Goal: Check status: Check status

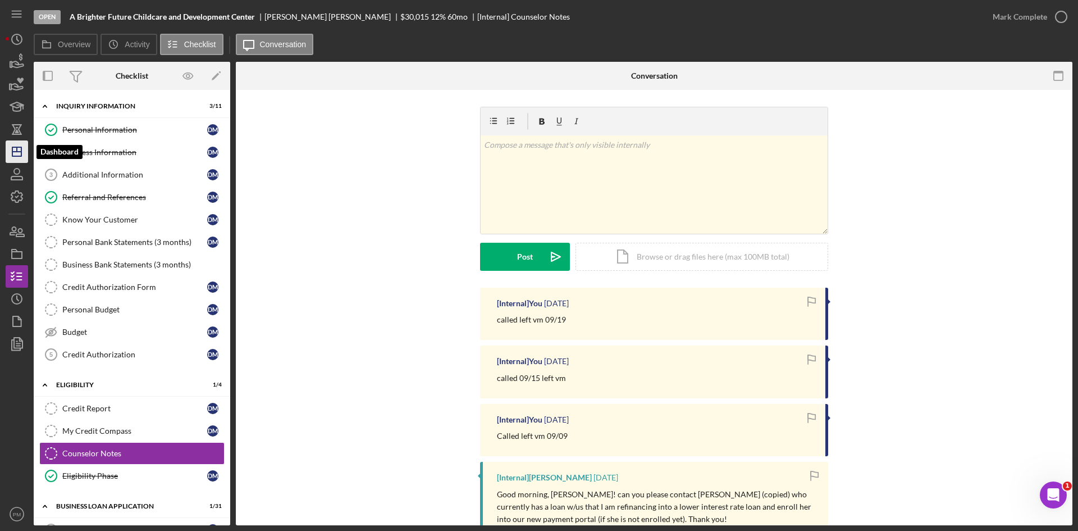
click at [18, 152] on line "button" at bounding box center [16, 152] width 9 height 0
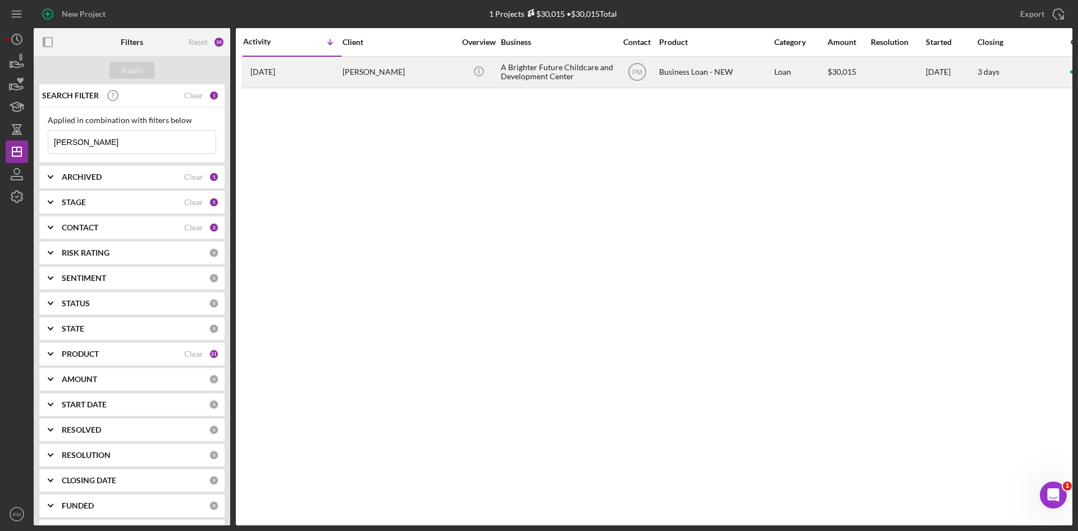
click at [345, 75] on div "[PERSON_NAME]" at bounding box center [398, 72] width 112 height 30
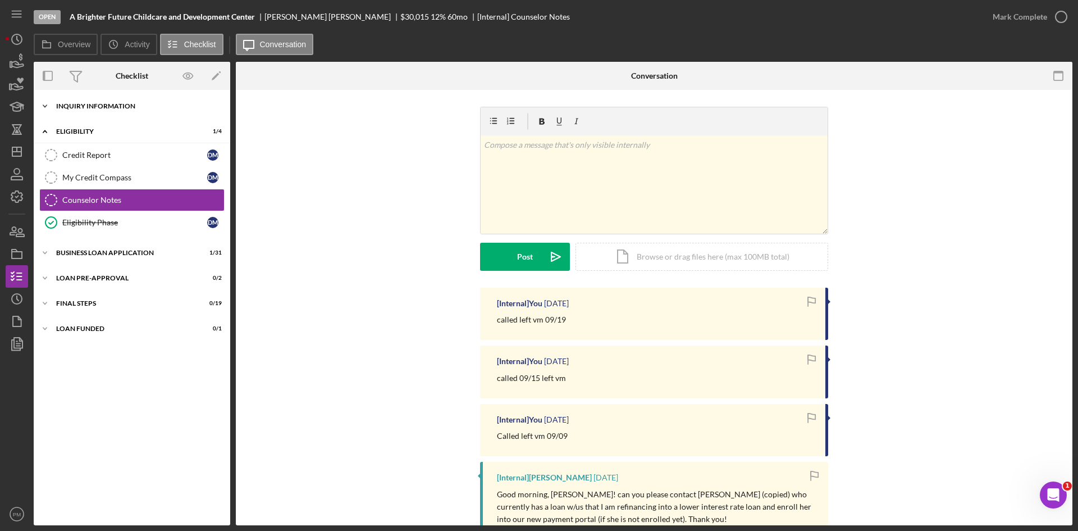
click at [117, 115] on div "Icon/Expander INQUIRY INFORMATION 3 / 11" at bounding box center [132, 106] width 197 height 22
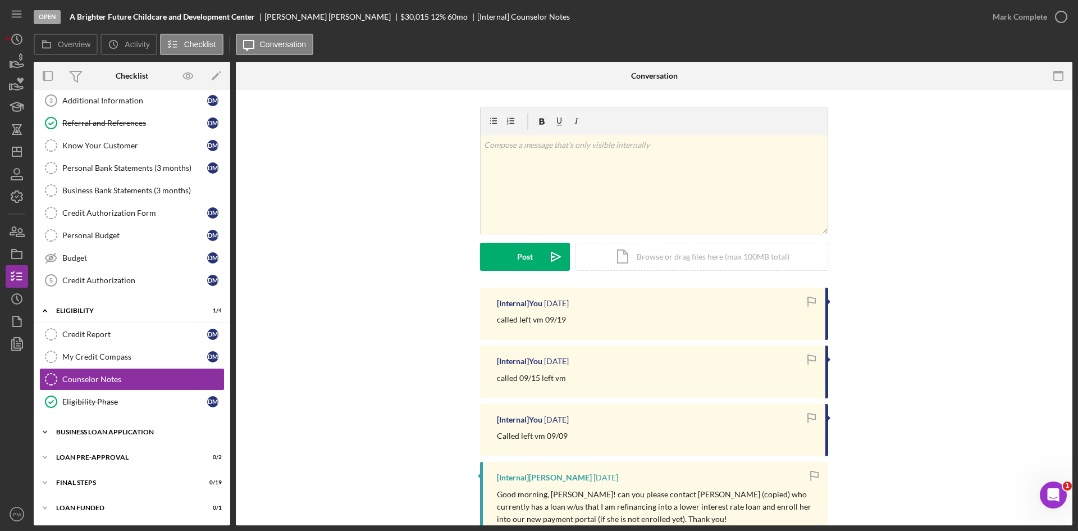
click at [118, 433] on div "BUSINESS LOAN APPLICATION" at bounding box center [136, 431] width 160 height 7
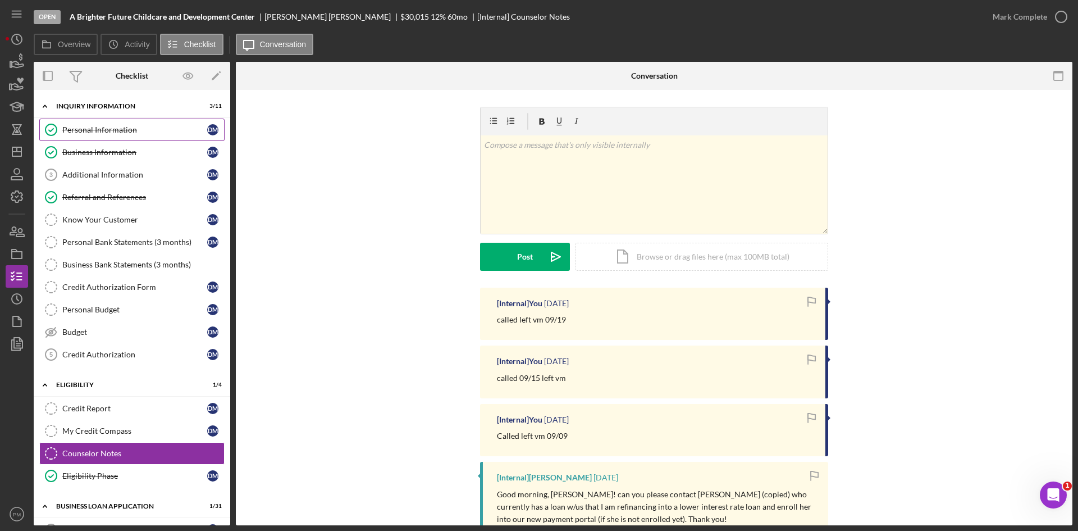
click at [119, 130] on div "Personal Information" at bounding box center [134, 129] width 145 height 9
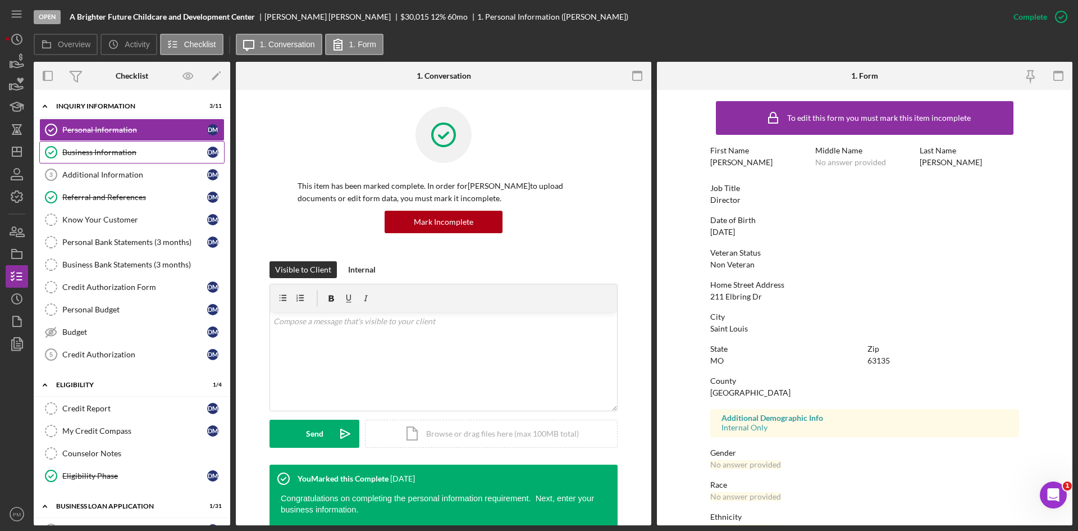
click at [135, 153] on div "Business Information" at bounding box center [134, 152] width 145 height 9
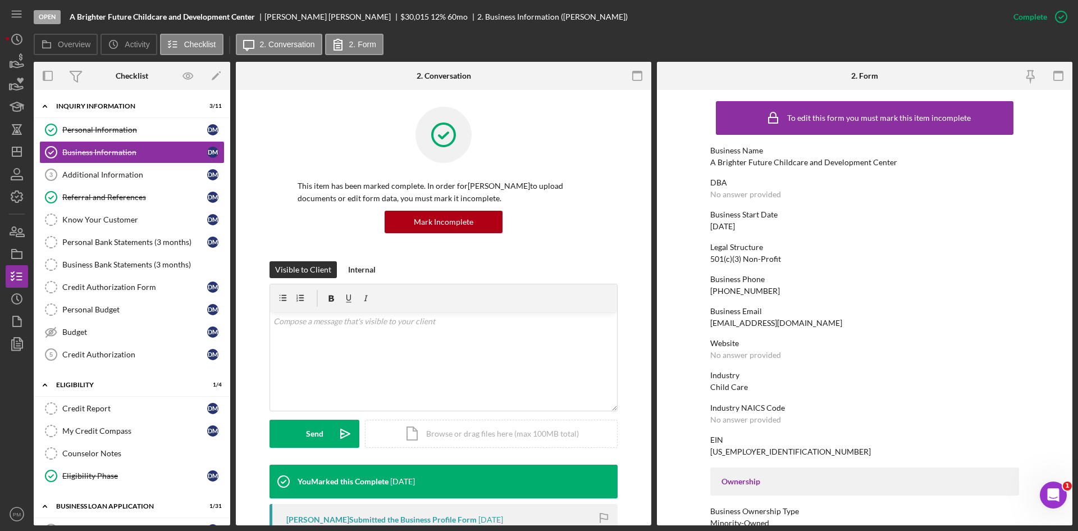
click at [771, 298] on div "To edit this form you must mark this item incomplete Business Name A Brighter F…" at bounding box center [864, 512] width 309 height 835
click at [105, 181] on link "Additional Information 3 Additional Information [PERSON_NAME]" at bounding box center [131, 174] width 185 height 22
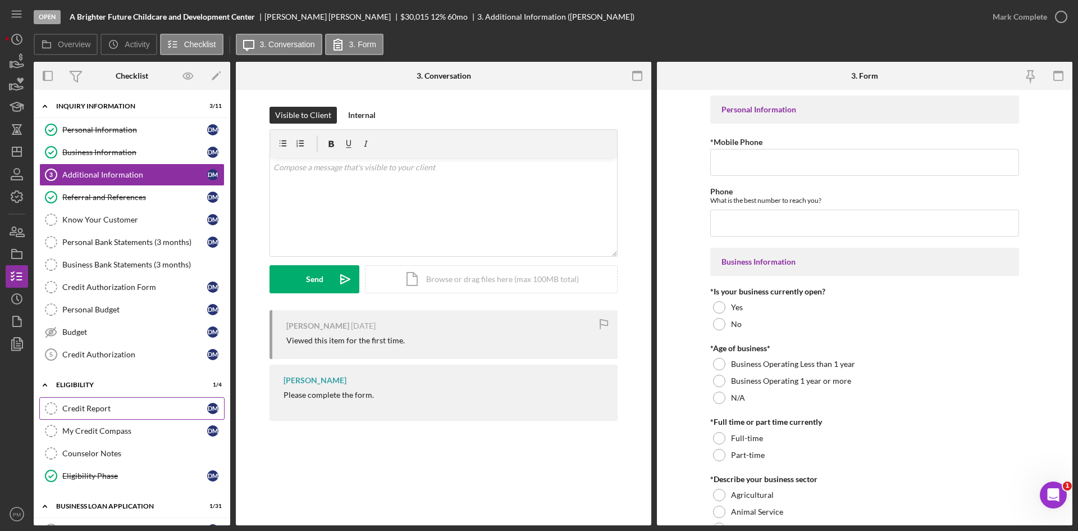
scroll to position [56, 0]
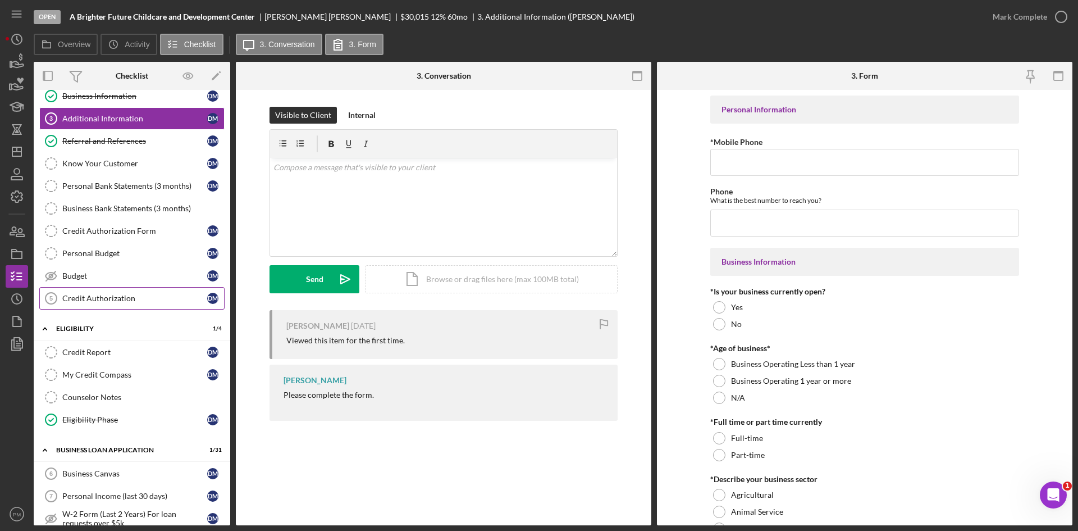
click at [143, 306] on link "Credit Authorization 5 Credit Authorization [PERSON_NAME]" at bounding box center [131, 298] width 185 height 22
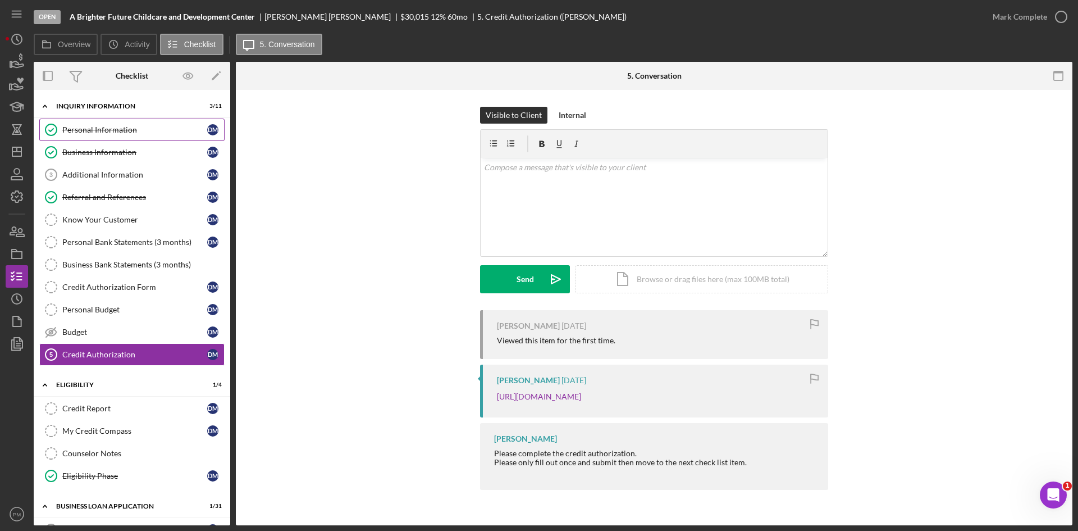
click at [100, 133] on div "Personal Information" at bounding box center [134, 129] width 145 height 9
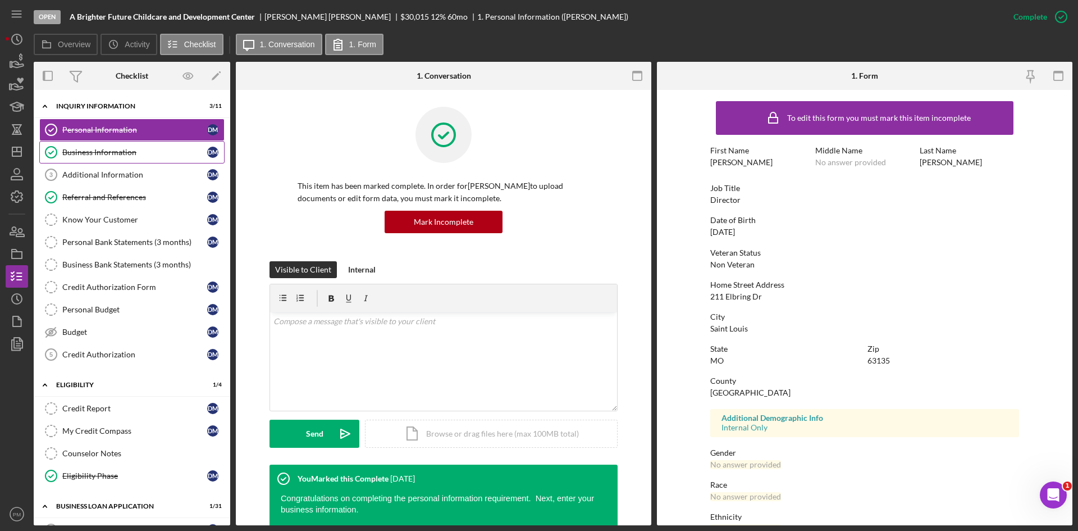
click at [104, 149] on div "Business Information" at bounding box center [134, 152] width 145 height 9
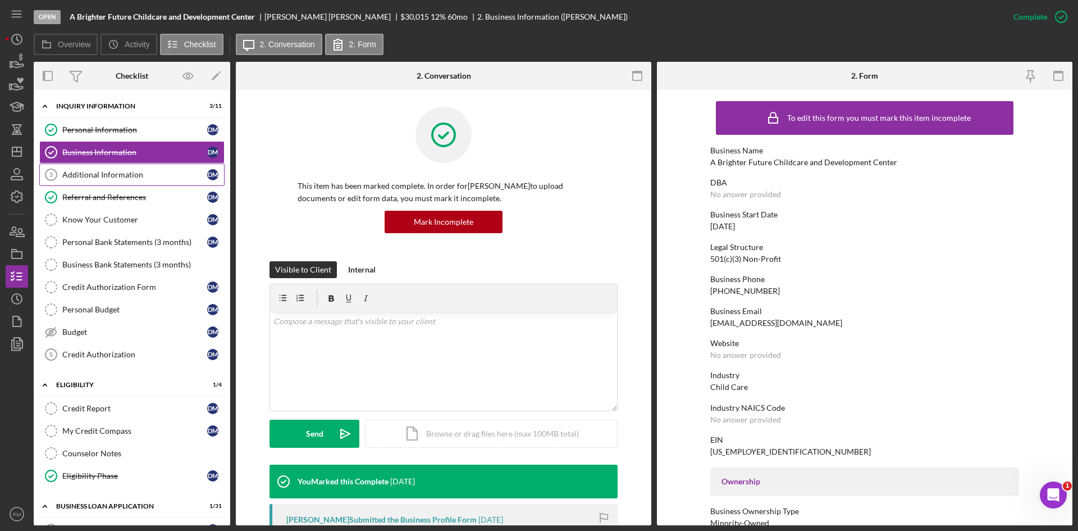
click at [108, 172] on div "Additional Information" at bounding box center [134, 174] width 145 height 9
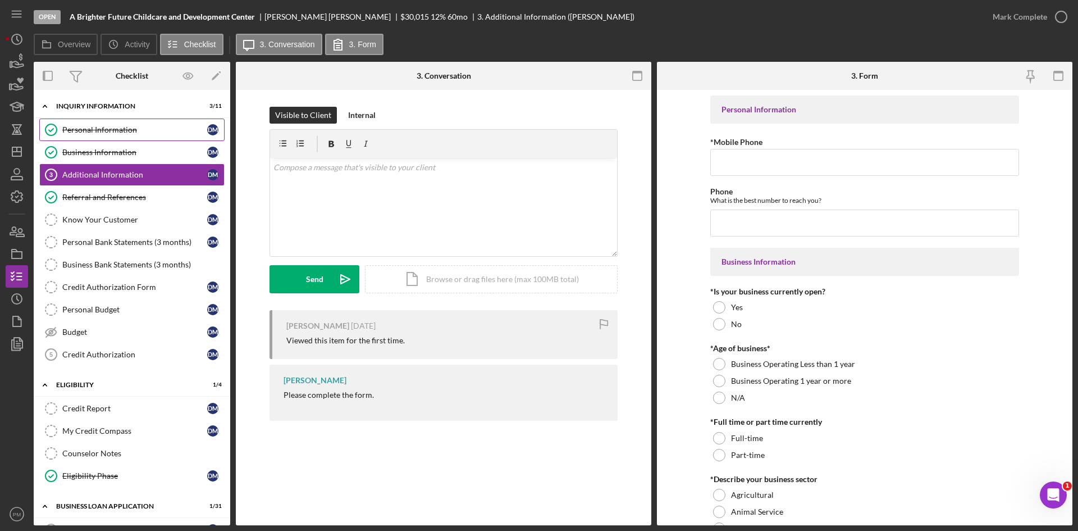
click at [112, 131] on div "Personal Information" at bounding box center [134, 129] width 145 height 9
